Goal: Check status: Check status

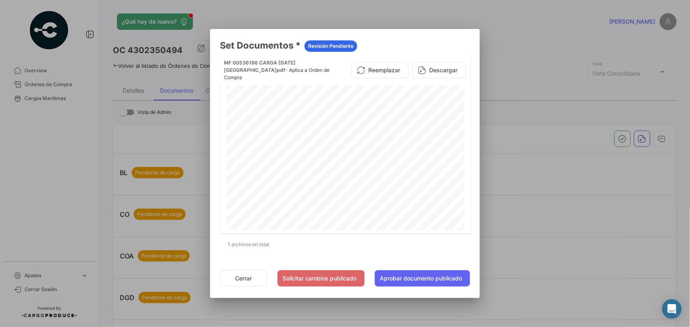
scroll to position [288, 0]
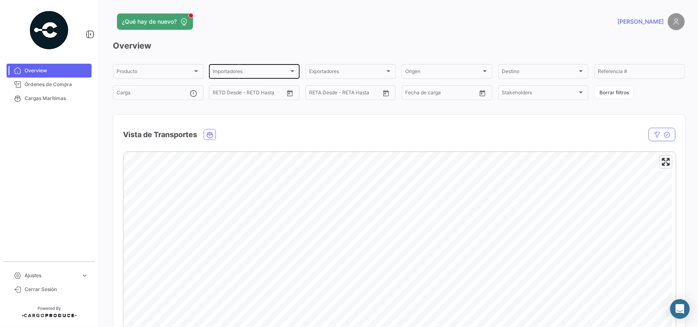
click at [244, 72] on div "Importadores" at bounding box center [251, 73] width 76 height 6
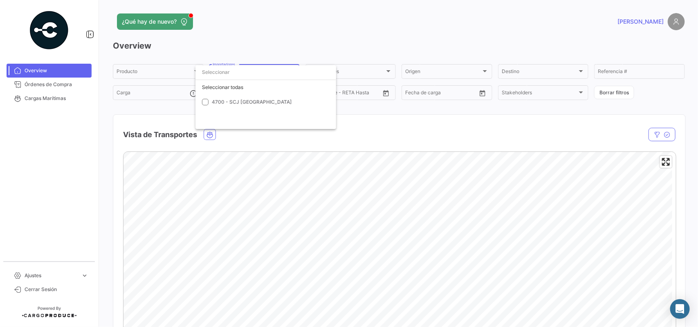
click at [291, 73] on input "dropdown search" at bounding box center [265, 72] width 141 height 15
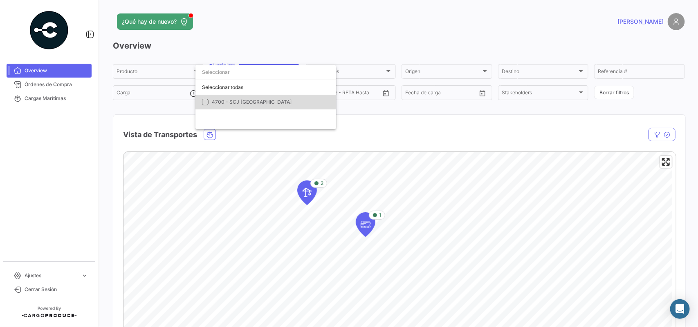
click at [258, 101] on span "4700 - SCJ [GEOGRAPHIC_DATA]" at bounding box center [252, 102] width 80 height 6
click at [432, 130] on div at bounding box center [349, 163] width 698 height 327
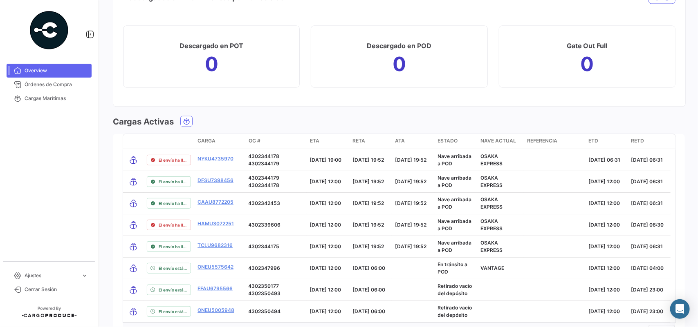
scroll to position [748, 0]
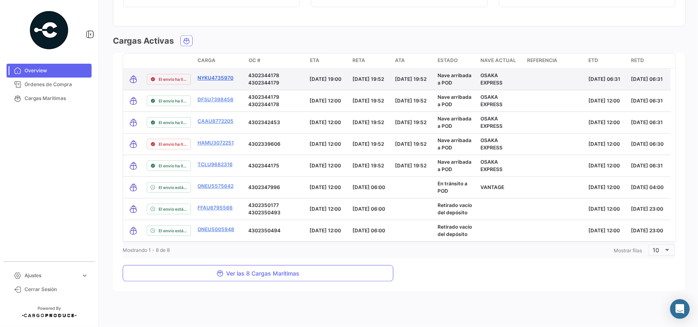
click at [216, 78] on link "NYKU4735970" at bounding box center [215, 77] width 36 height 7
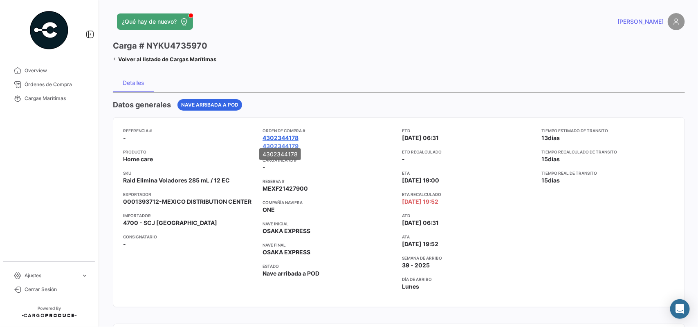
click at [289, 137] on link "4302344178" at bounding box center [280, 138] width 36 height 8
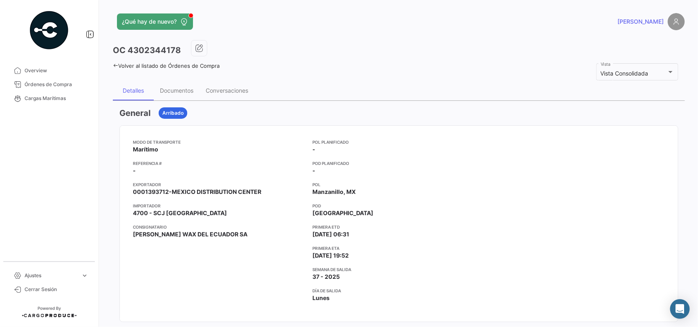
click at [388, 186] on app-card-info-title "POL" at bounding box center [398, 185] width 173 height 7
click at [120, 67] on link "Volver al listado de Órdenes de Compra" at bounding box center [166, 66] width 107 height 7
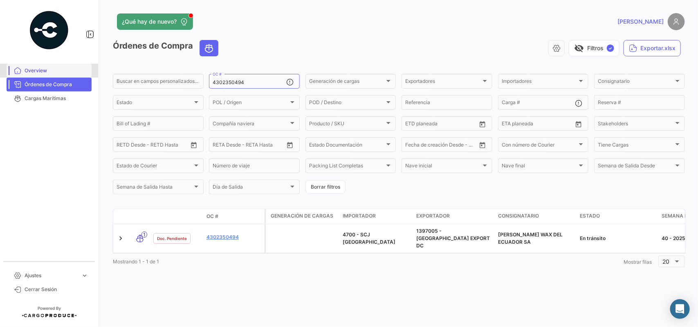
click at [57, 72] on span "Overview" at bounding box center [57, 70] width 64 height 7
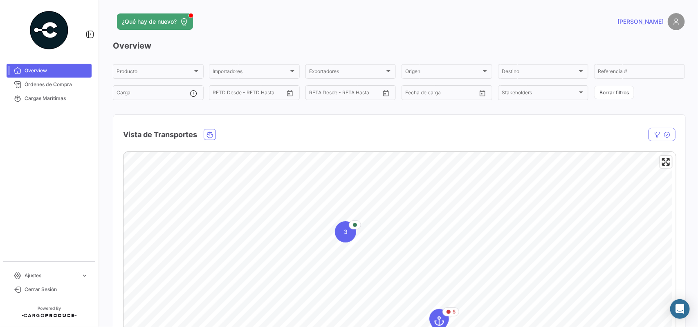
scroll to position [748, 0]
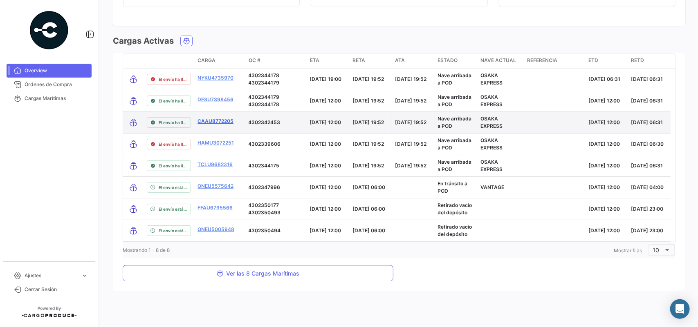
click at [213, 119] on link "CAAU8772205" at bounding box center [215, 121] width 36 height 7
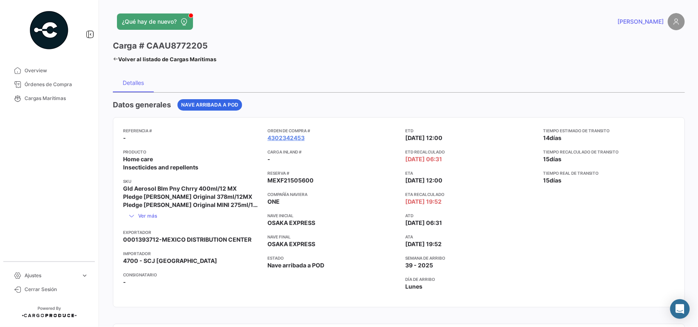
click at [296, 84] on div "Detalles" at bounding box center [399, 83] width 572 height 20
click at [46, 95] on span "Cargas Marítimas" at bounding box center [57, 98] width 64 height 7
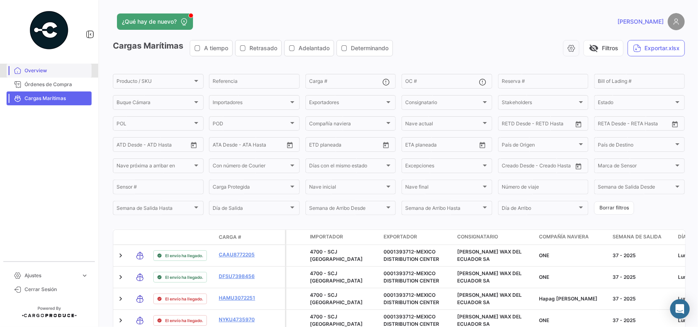
click at [48, 73] on span "Overview" at bounding box center [57, 70] width 64 height 7
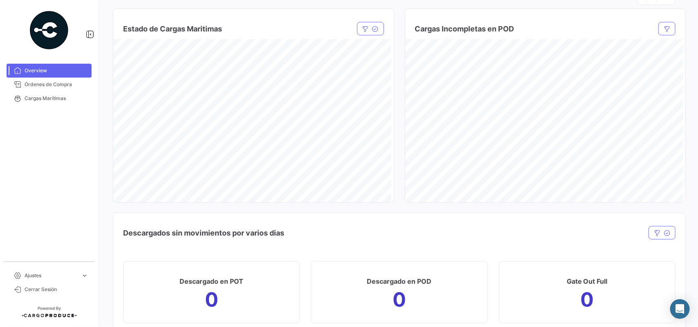
scroll to position [734, 0]
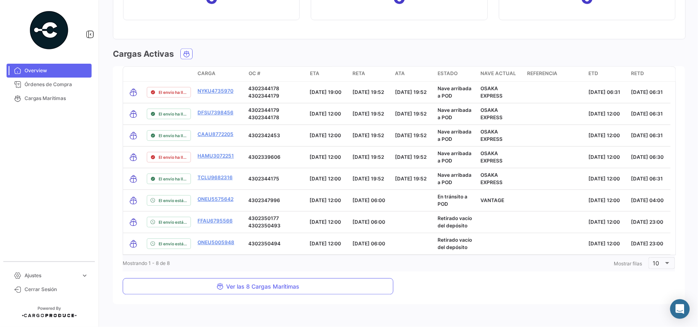
click at [573, 55] on div "Cargas Activas" at bounding box center [399, 53] width 572 height 11
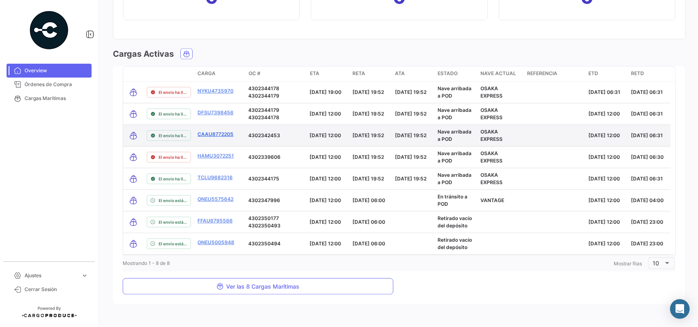
click at [217, 134] on link "CAAU8772205" at bounding box center [215, 134] width 36 height 7
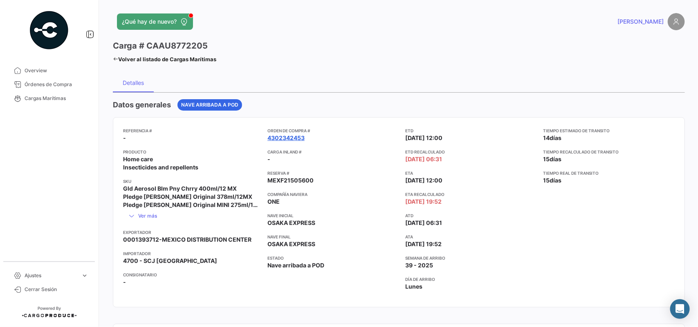
click at [285, 139] on link "4302342453" at bounding box center [285, 138] width 37 height 8
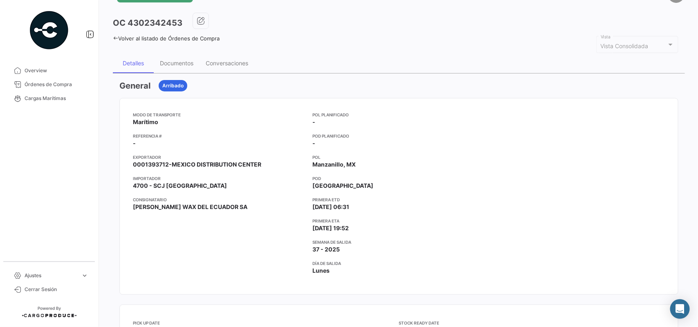
scroll to position [29, 0]
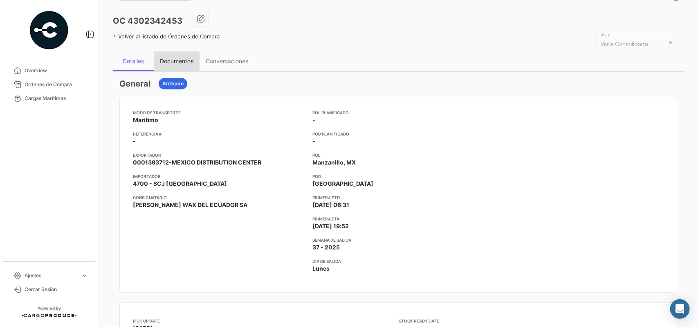
click at [182, 61] on div "Documentos" at bounding box center [177, 61] width 34 height 7
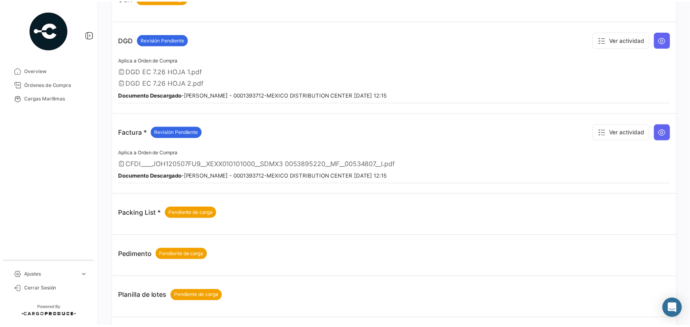
scroll to position [260, 0]
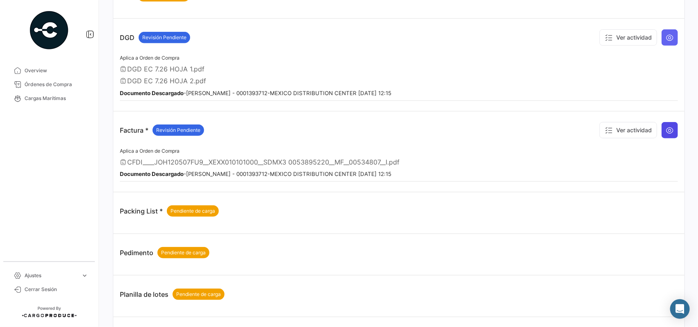
click at [666, 130] on icon at bounding box center [670, 130] width 8 height 8
